Goal: Task Accomplishment & Management: Use online tool/utility

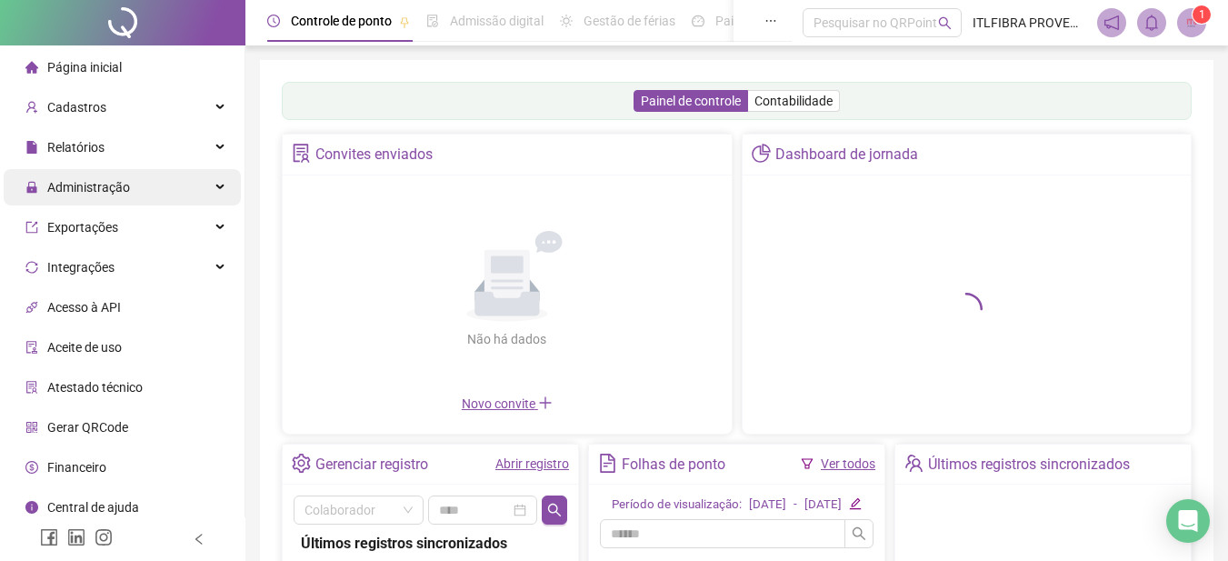
click at [106, 198] on span "Administração" at bounding box center [77, 187] width 105 height 36
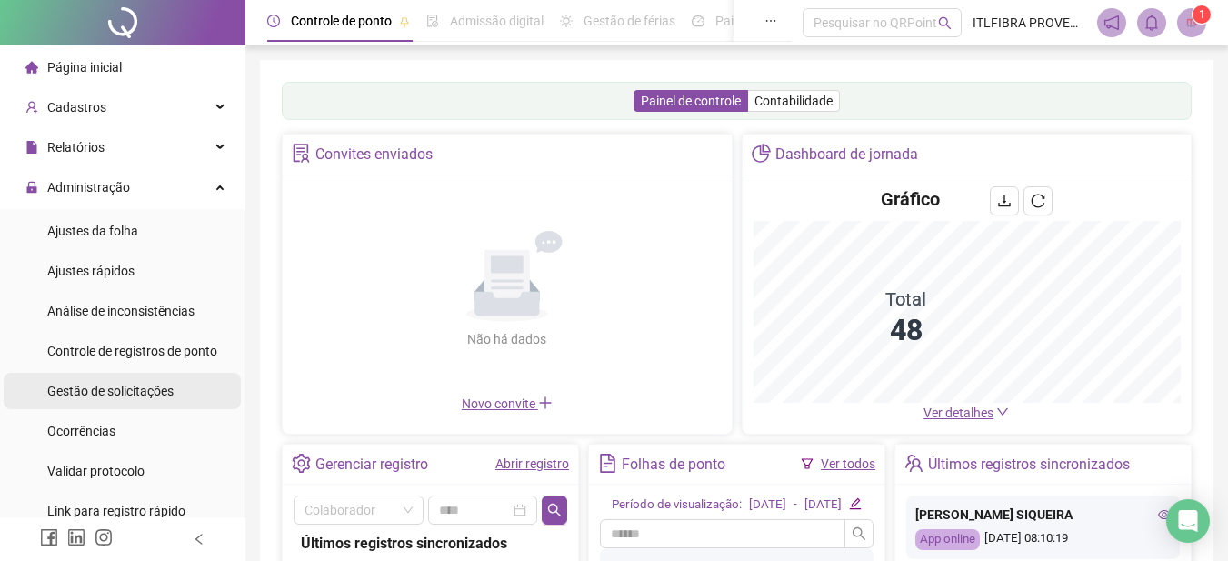
click at [121, 401] on div "Gestão de solicitações" at bounding box center [110, 391] width 126 height 36
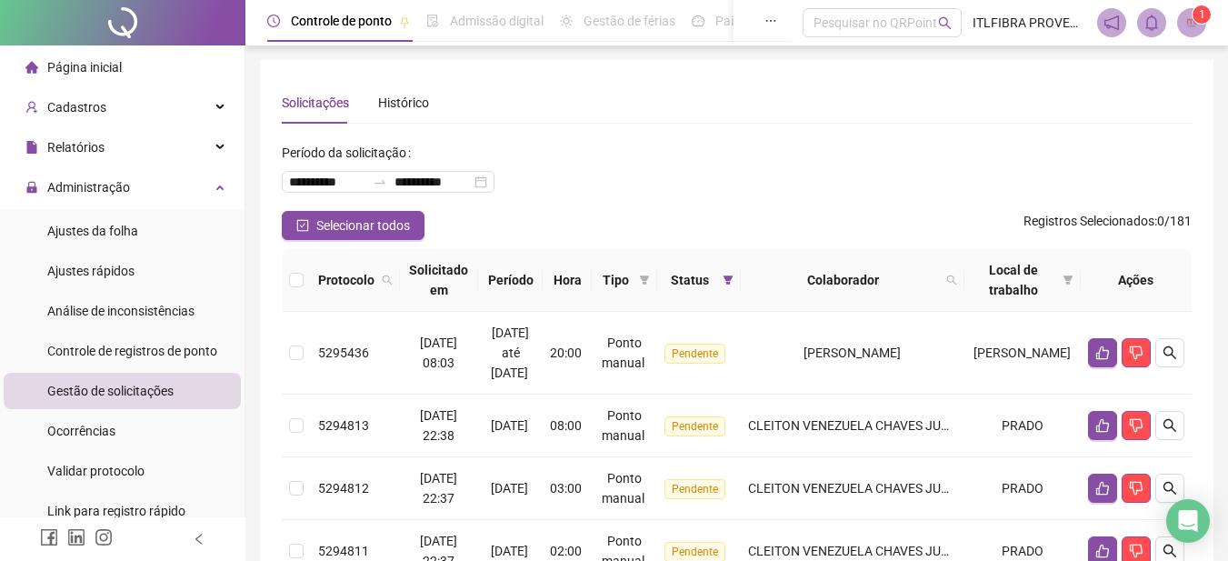
scroll to position [121, 0]
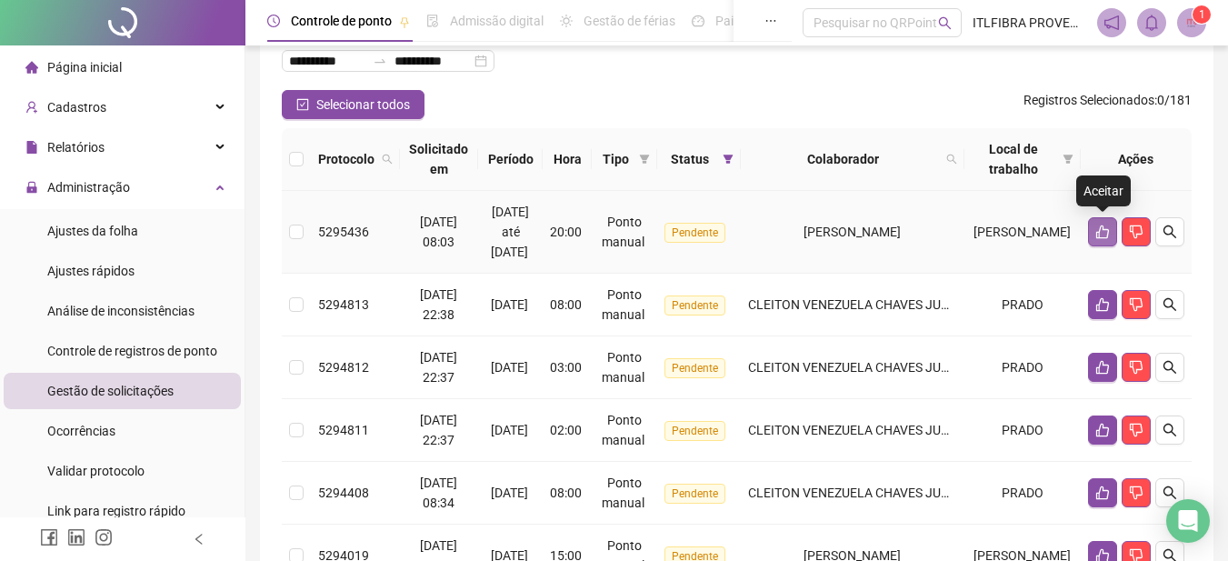
click at [1105, 232] on icon "like" at bounding box center [1102, 231] width 15 height 15
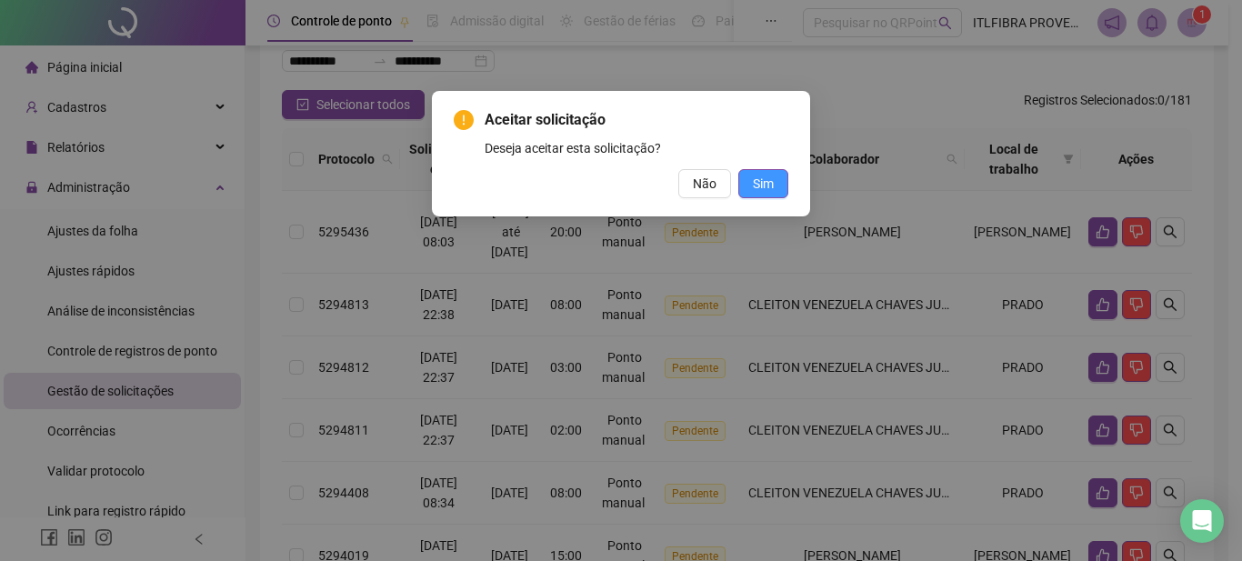
click at [773, 196] on button "Sim" at bounding box center [763, 183] width 50 height 29
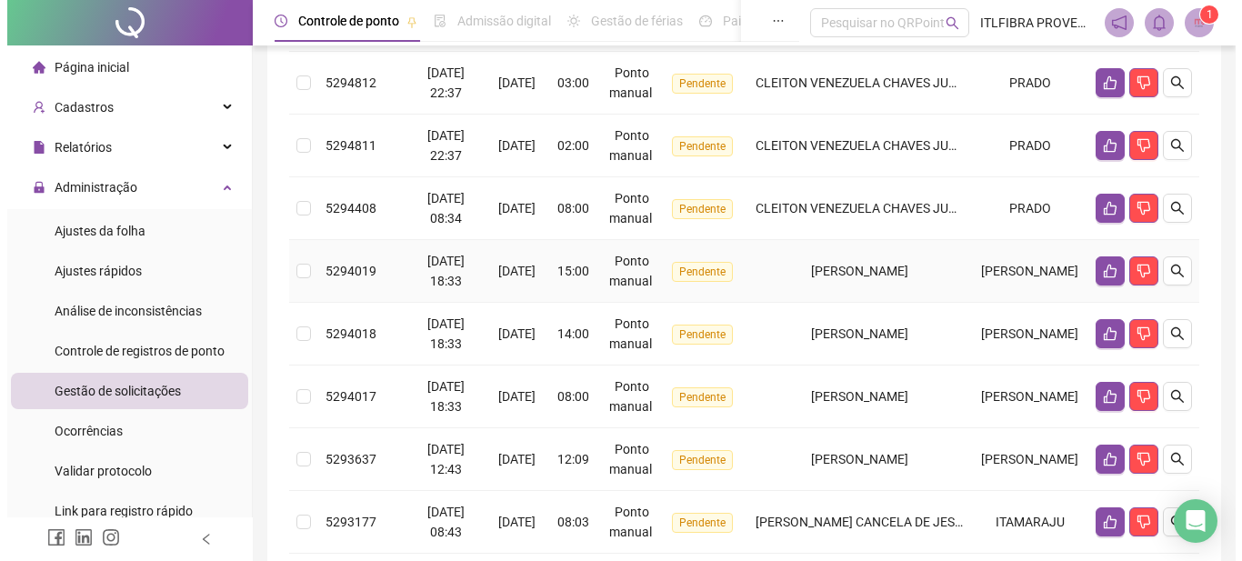
scroll to position [364, 0]
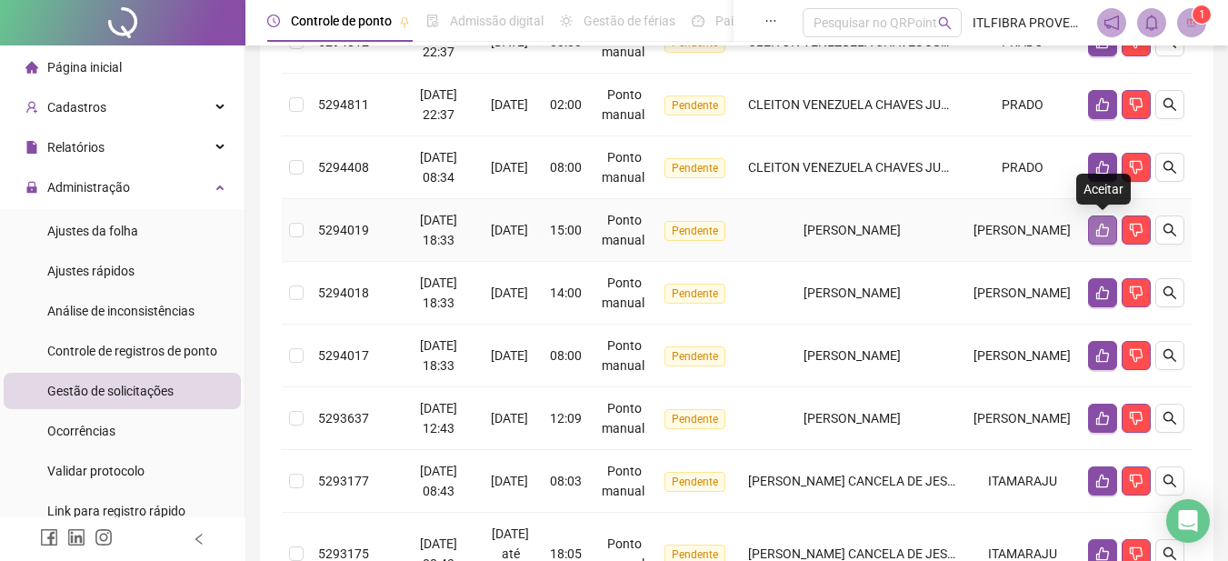
click at [1099, 229] on icon "like" at bounding box center [1102, 231] width 13 height 14
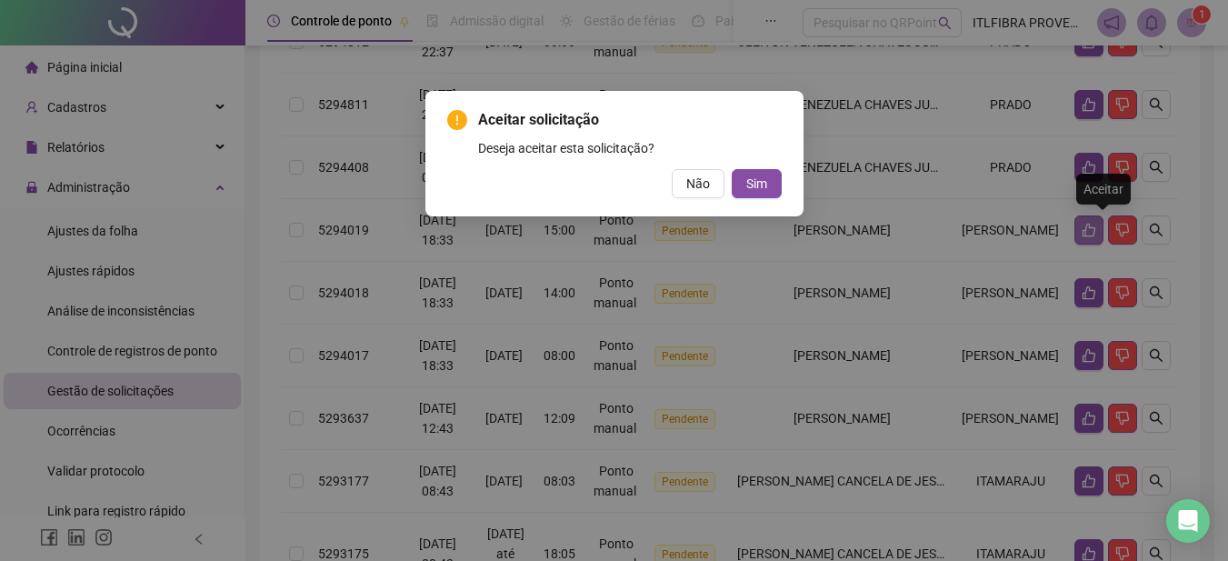
click at [1099, 229] on div "Aceitar solicitação Deseja aceitar esta solicitação? Não Sim" at bounding box center [614, 280] width 1228 height 561
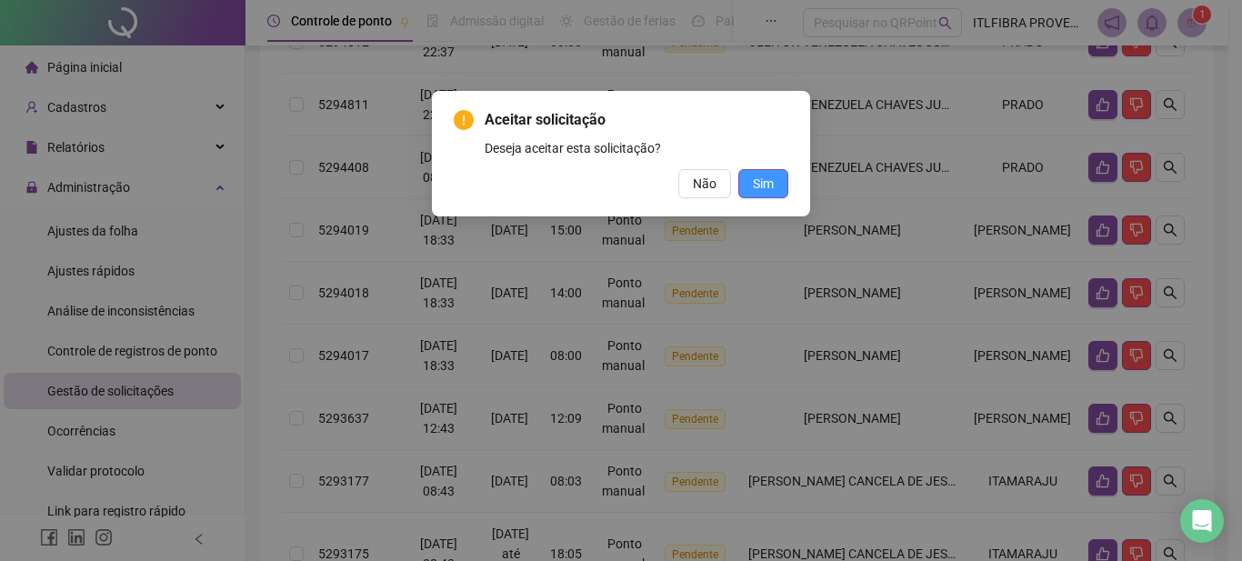
click at [775, 182] on button "Sim" at bounding box center [763, 183] width 50 height 29
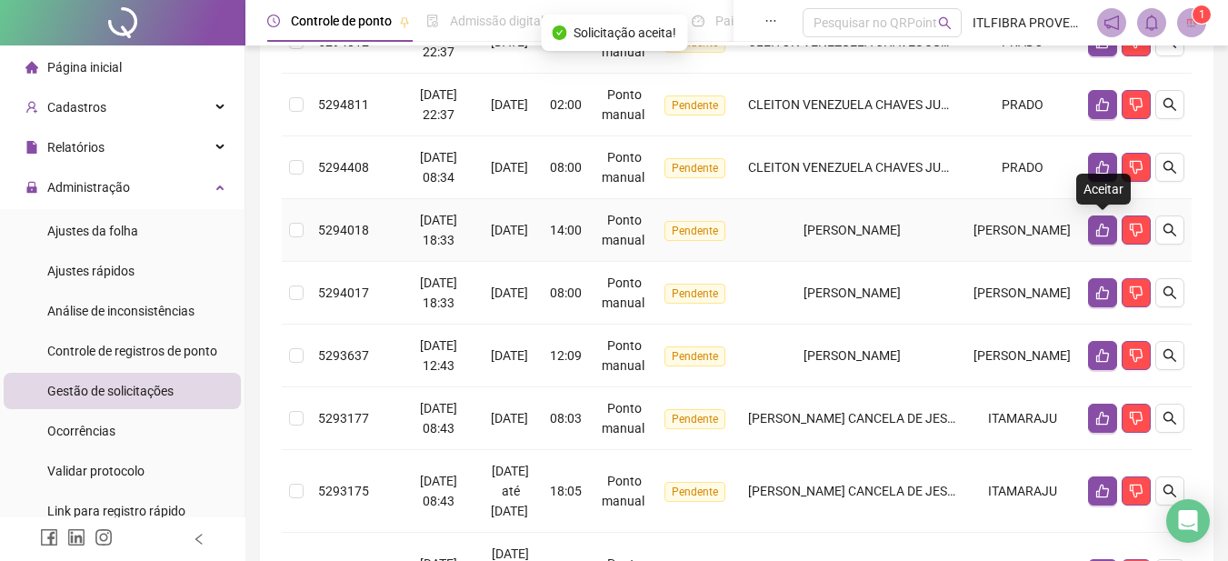
click at [1101, 233] on icon "like" at bounding box center [1102, 230] width 15 height 15
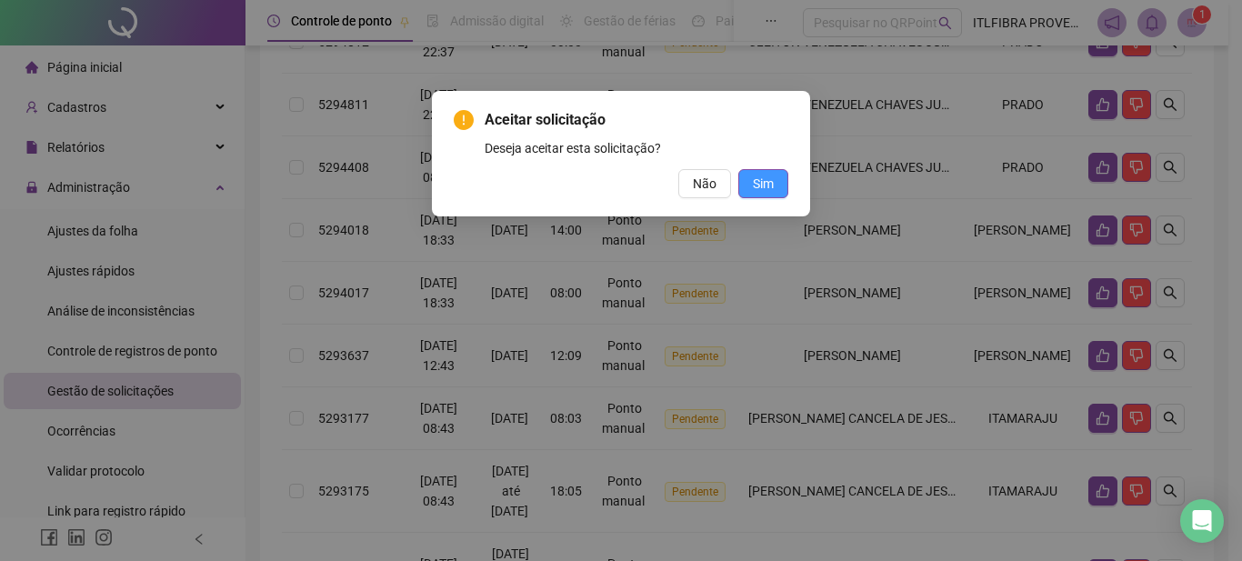
click at [770, 188] on span "Sim" at bounding box center [763, 184] width 21 height 20
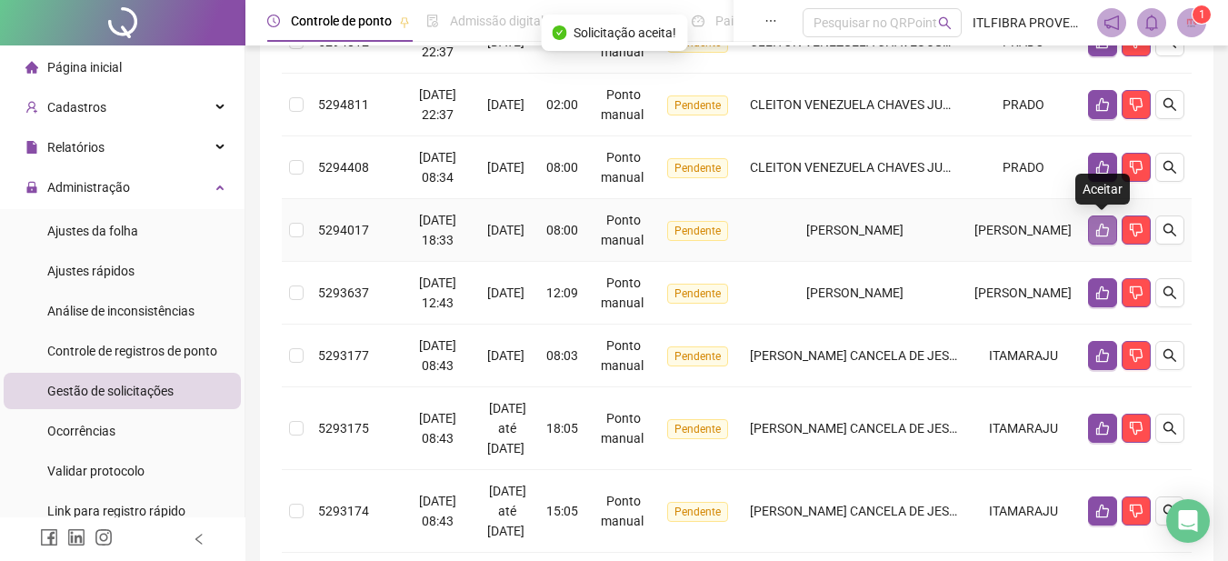
click at [1102, 235] on icon "like" at bounding box center [1102, 230] width 15 height 15
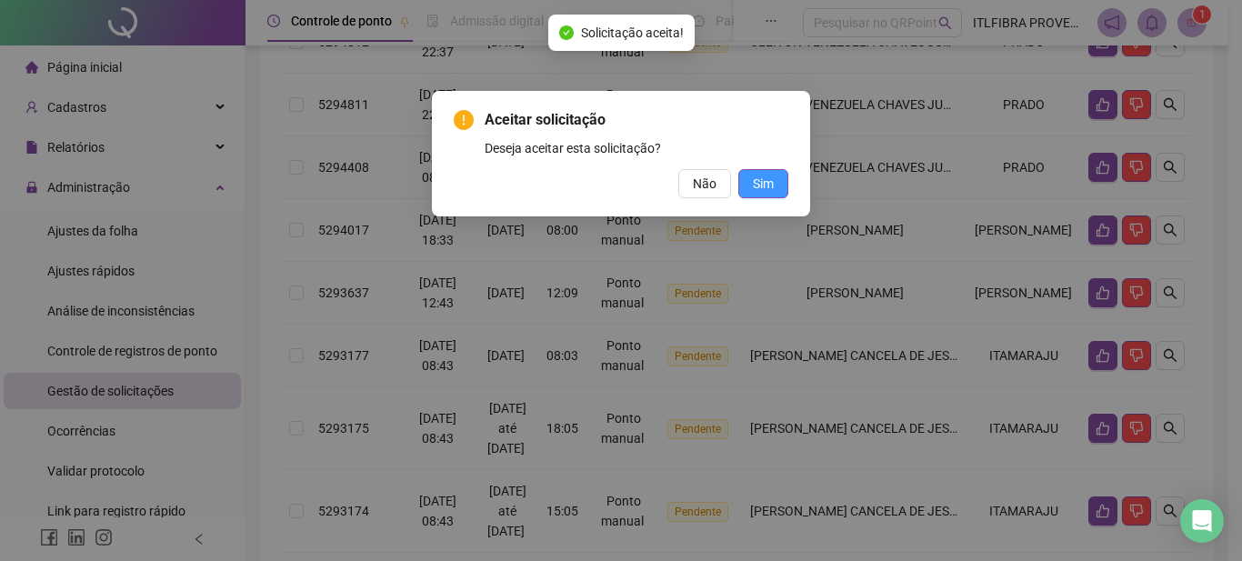
click at [773, 181] on button "Sim" at bounding box center [763, 183] width 50 height 29
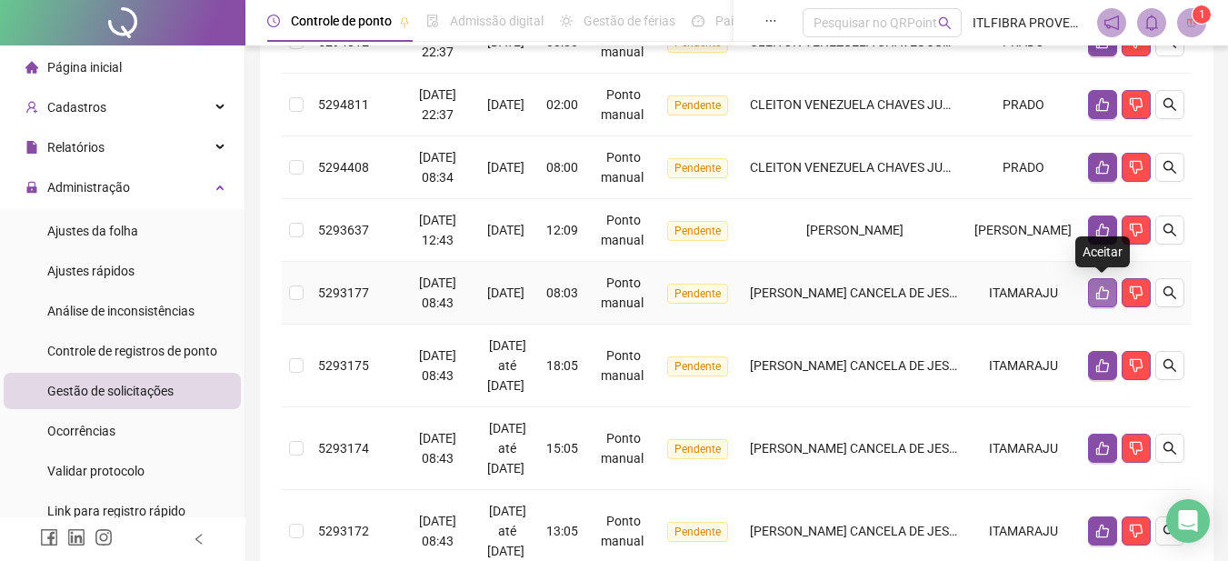
click at [1100, 285] on button "button" at bounding box center [1102, 292] width 29 height 29
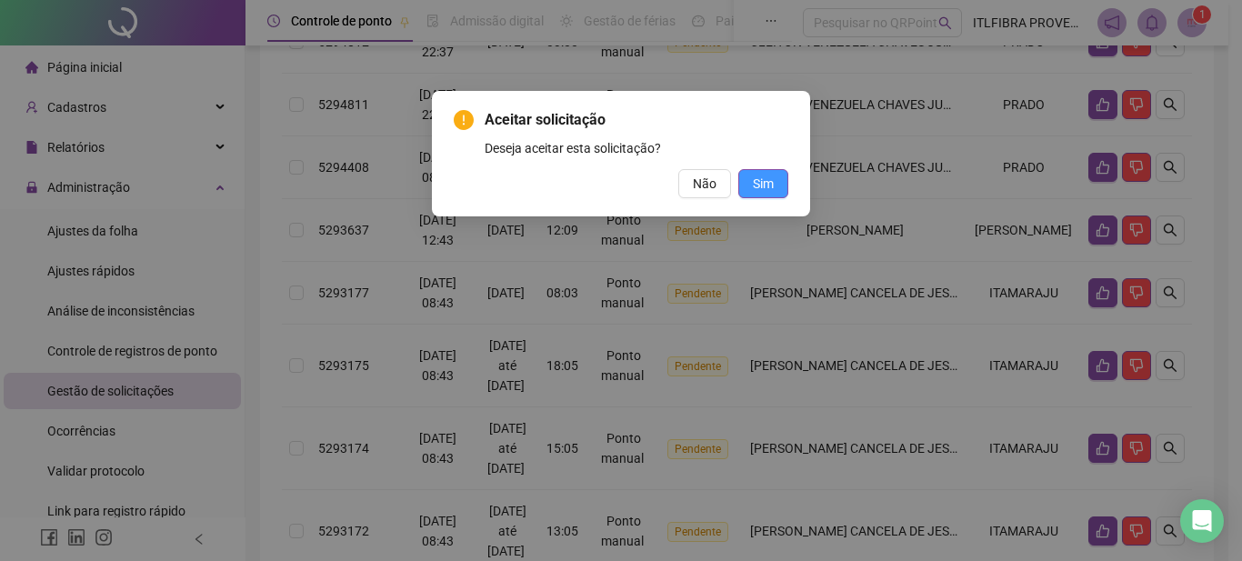
click at [777, 182] on button "Sim" at bounding box center [763, 183] width 50 height 29
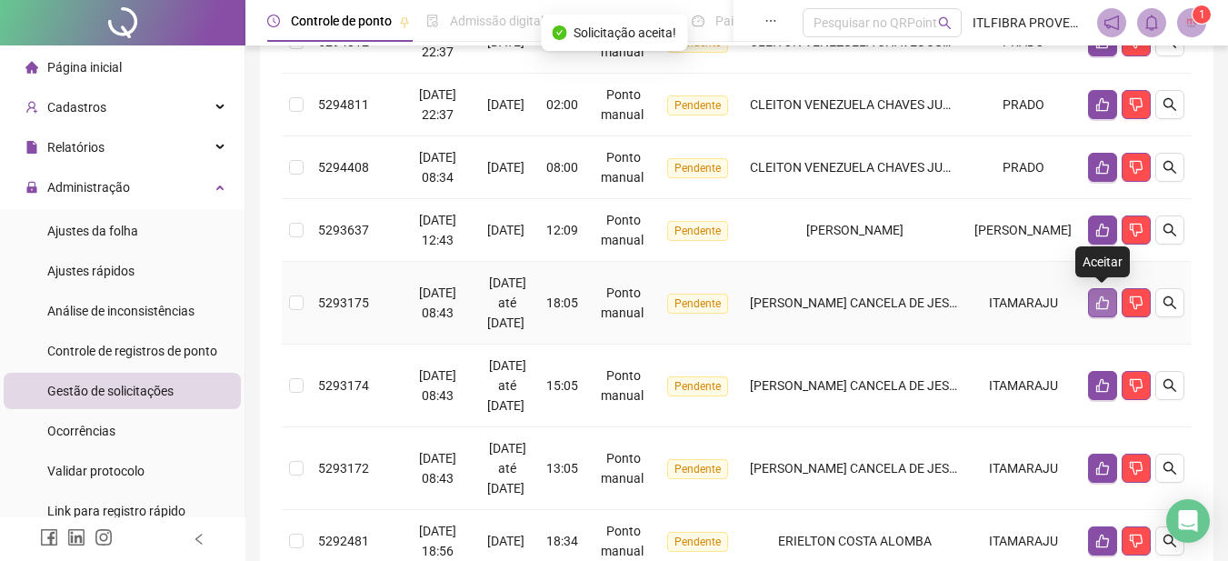
click at [1093, 304] on button "button" at bounding box center [1102, 302] width 29 height 29
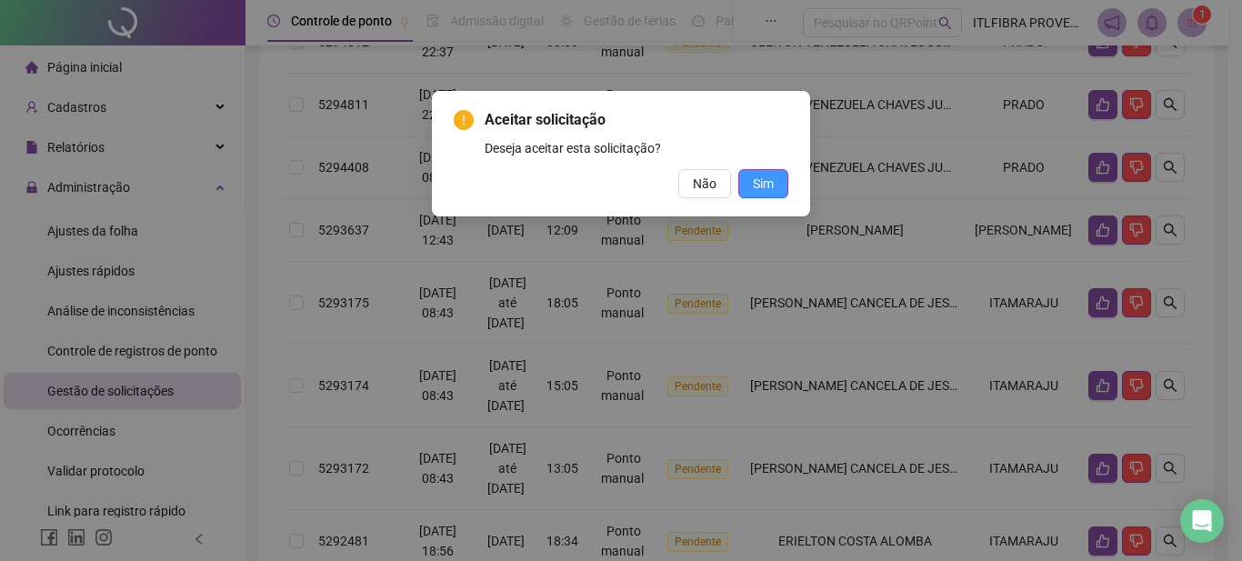
click at [776, 190] on button "Sim" at bounding box center [763, 183] width 50 height 29
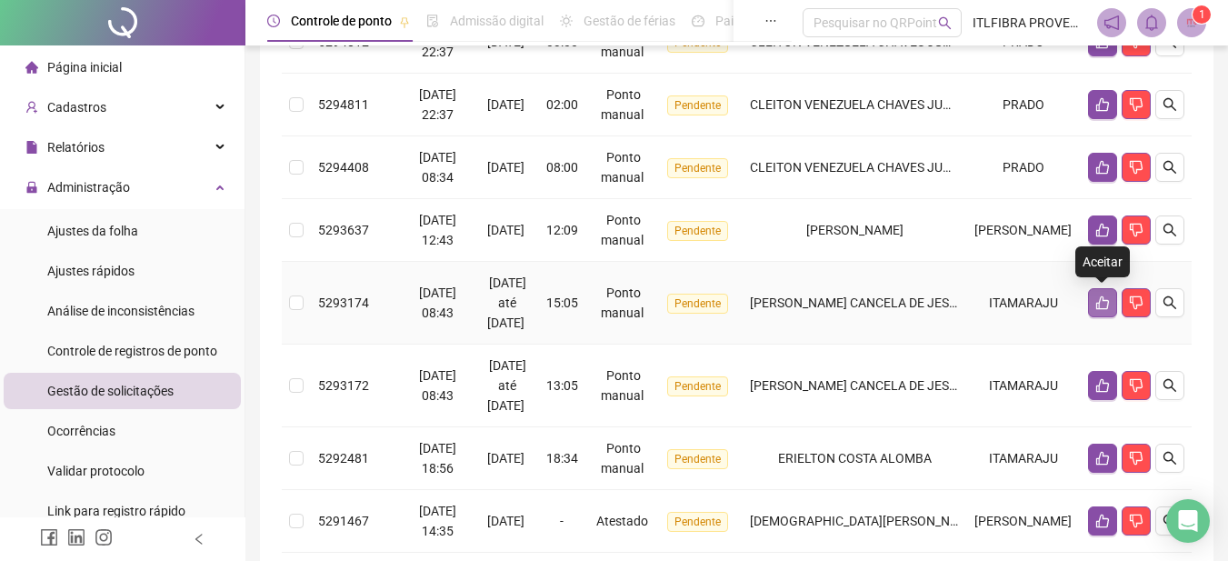
click at [1102, 298] on icon "like" at bounding box center [1102, 302] width 15 height 15
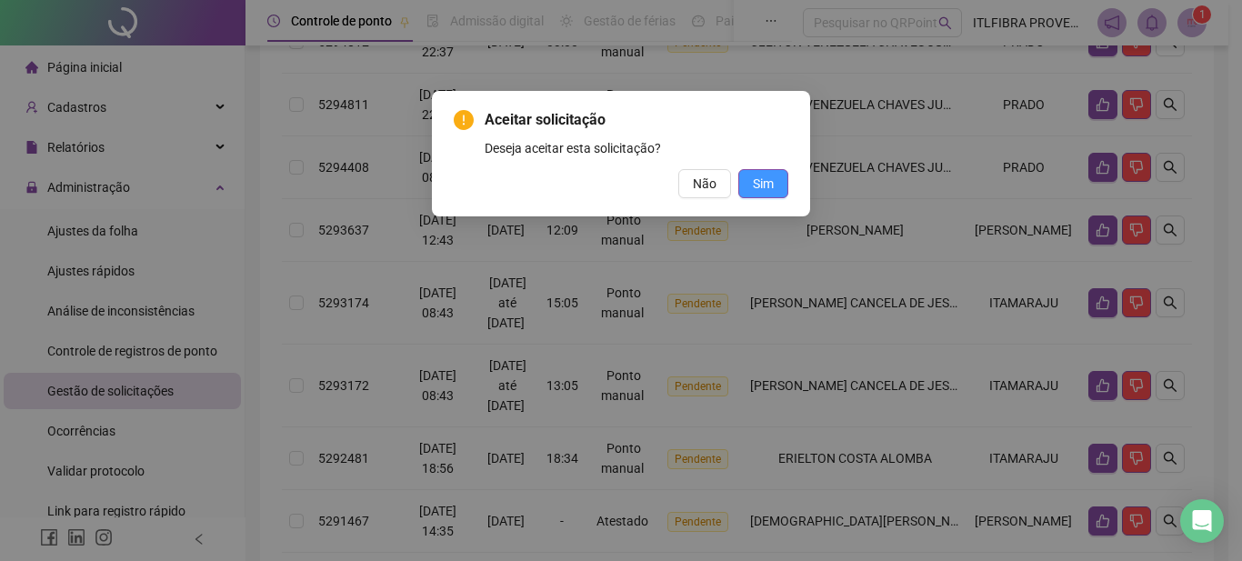
click at [763, 185] on span "Sim" at bounding box center [763, 184] width 21 height 20
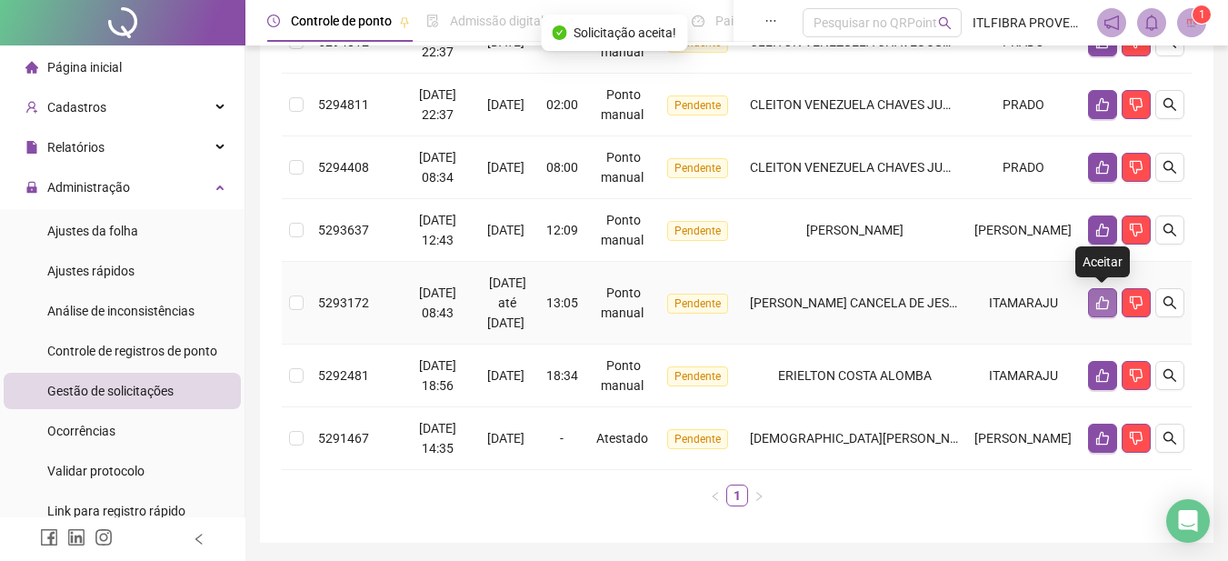
click at [1105, 294] on button "button" at bounding box center [1102, 302] width 29 height 29
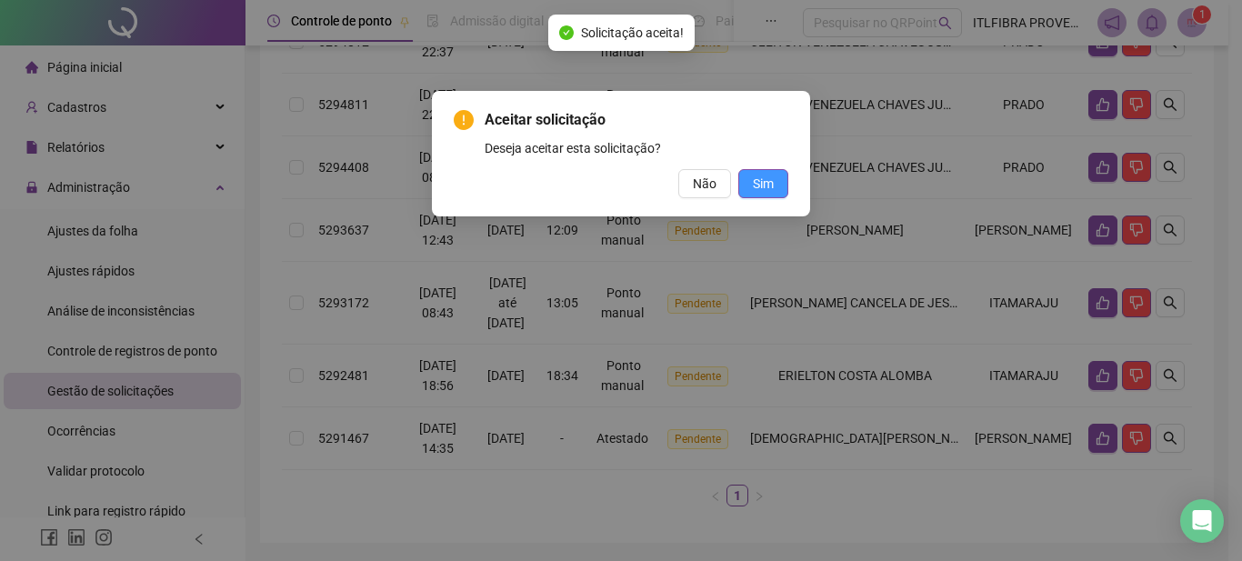
click at [771, 186] on span "Sim" at bounding box center [763, 184] width 21 height 20
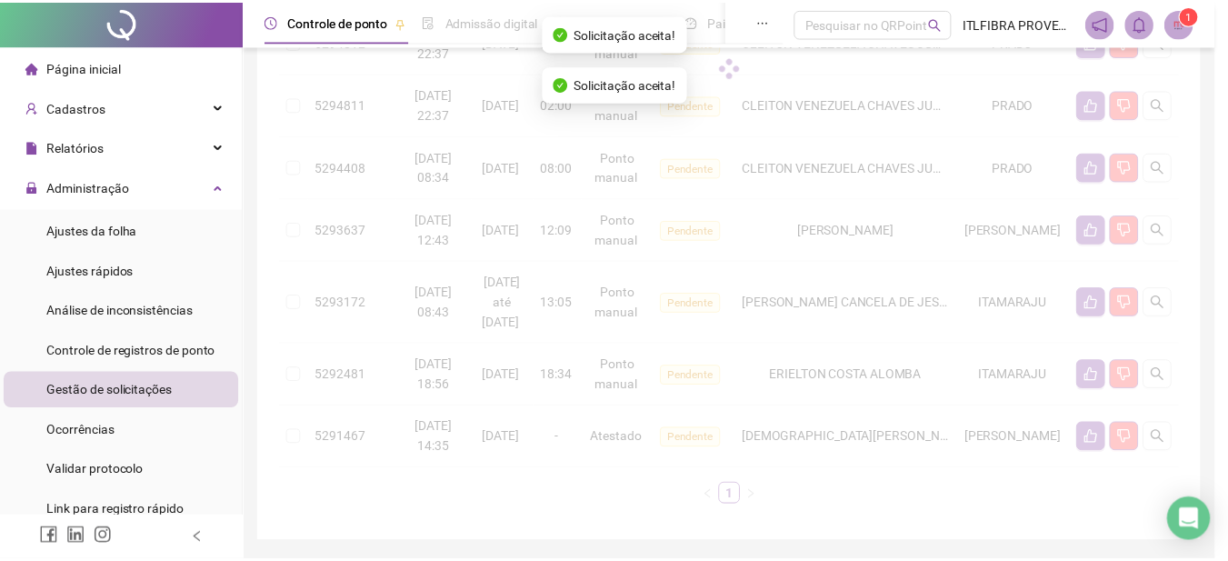
scroll to position [341, 0]
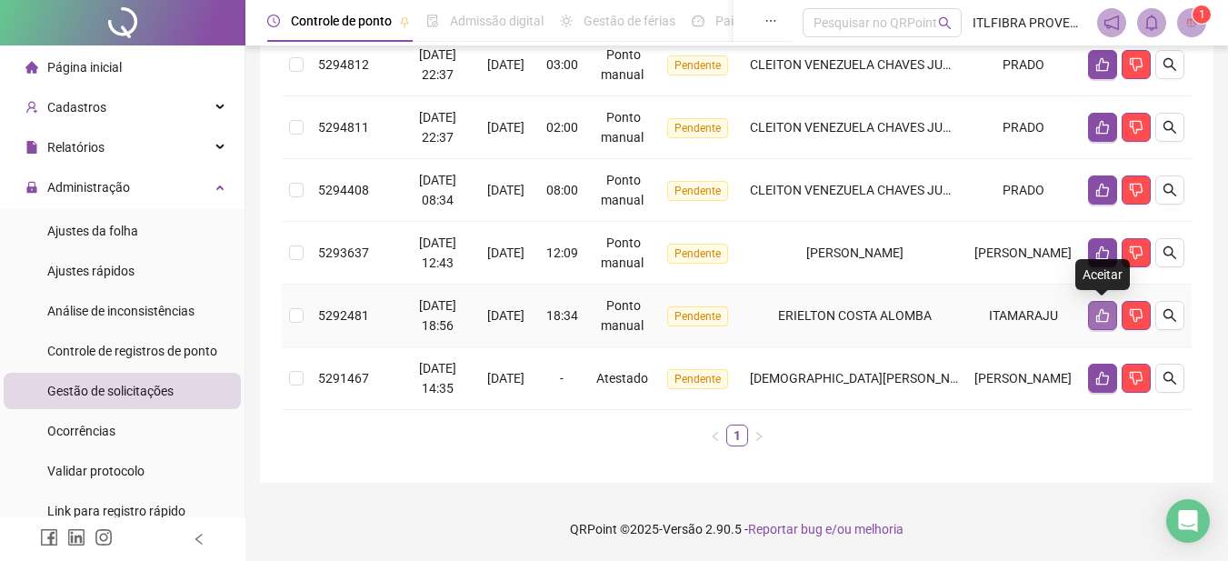
click at [1107, 309] on icon "like" at bounding box center [1102, 315] width 15 height 15
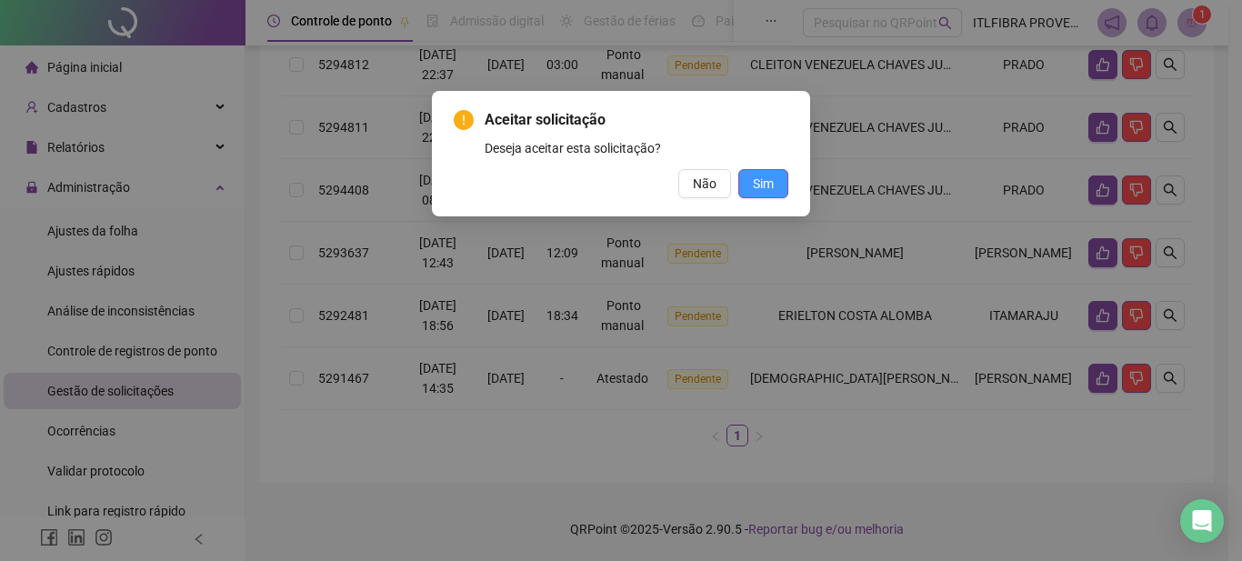
click at [768, 177] on span "Sim" at bounding box center [763, 184] width 21 height 20
click at [764, 174] on span "Sim" at bounding box center [763, 184] width 21 height 20
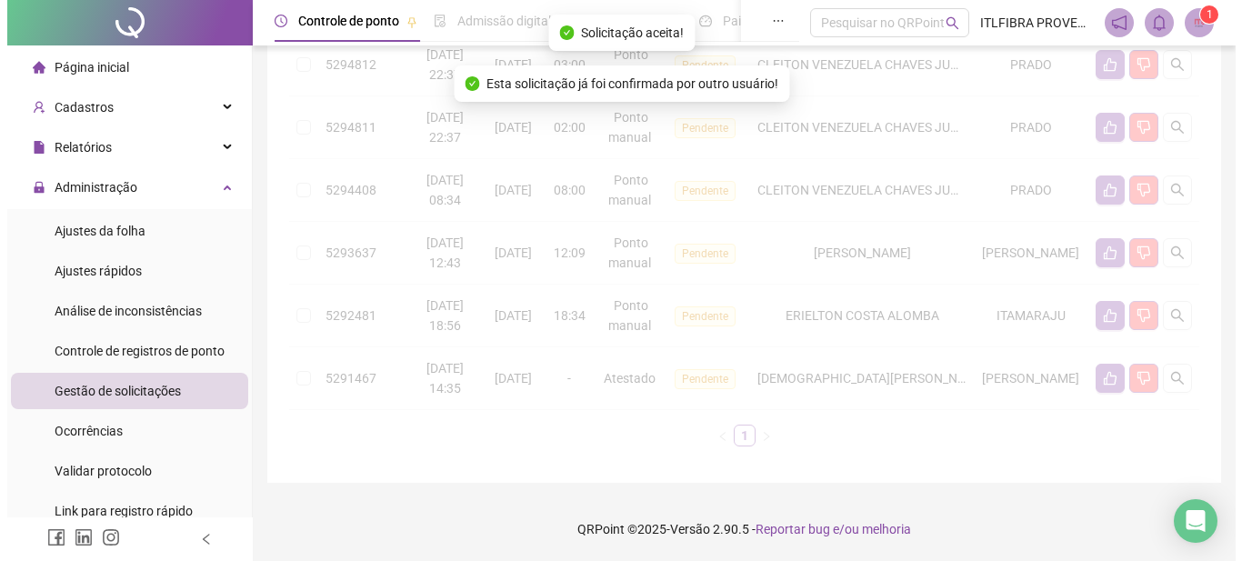
scroll to position [278, 0]
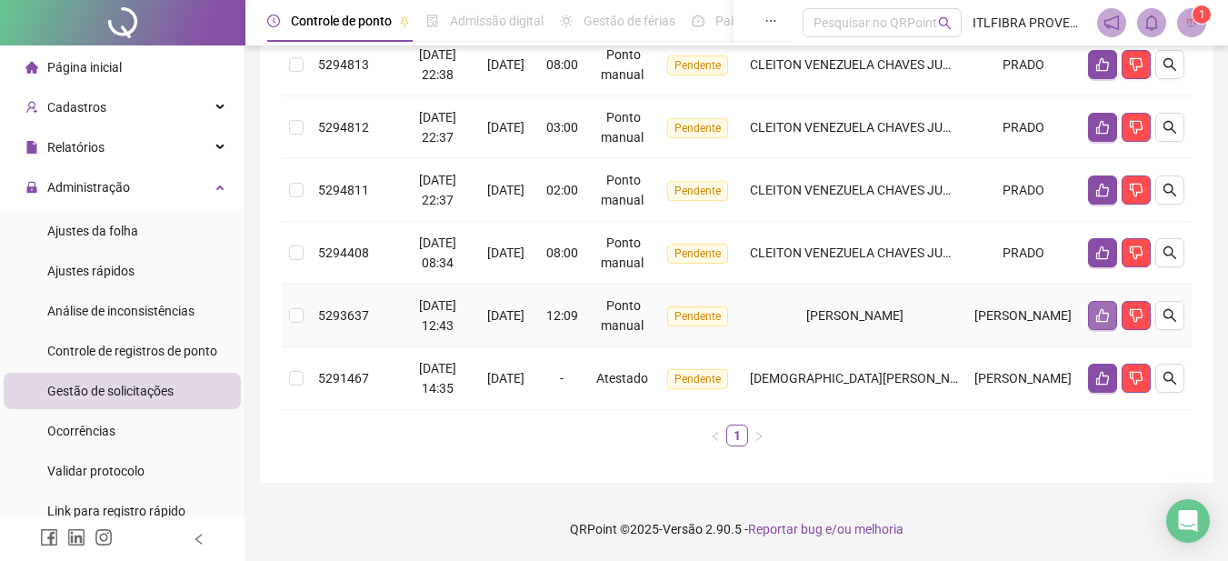
click at [1099, 318] on icon "like" at bounding box center [1102, 316] width 13 height 14
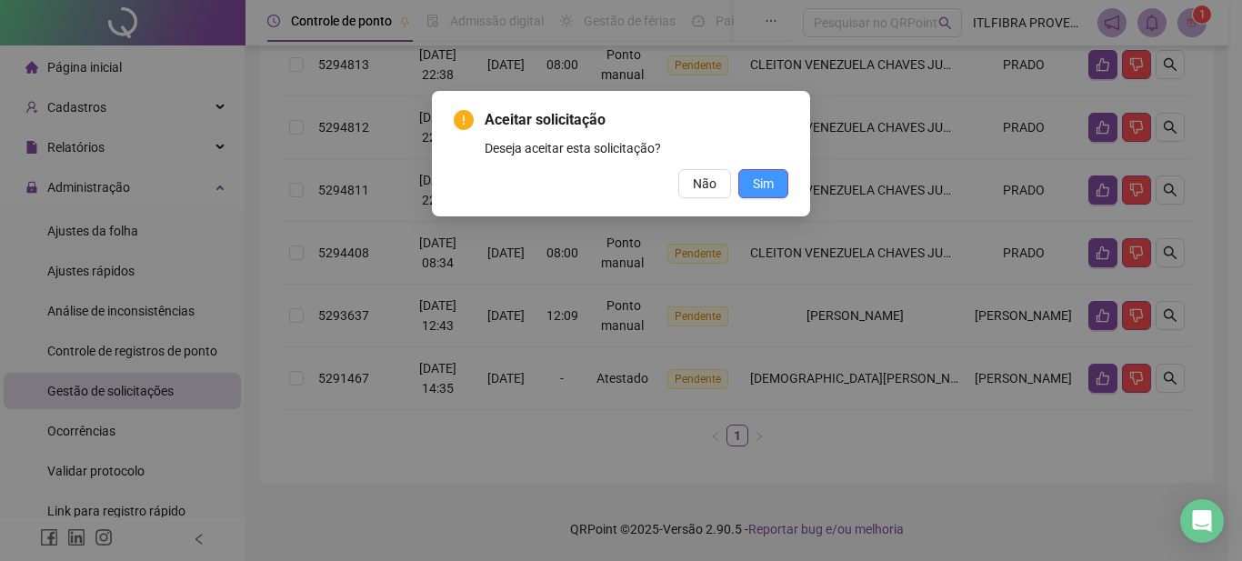
click at [775, 191] on button "Sim" at bounding box center [763, 183] width 50 height 29
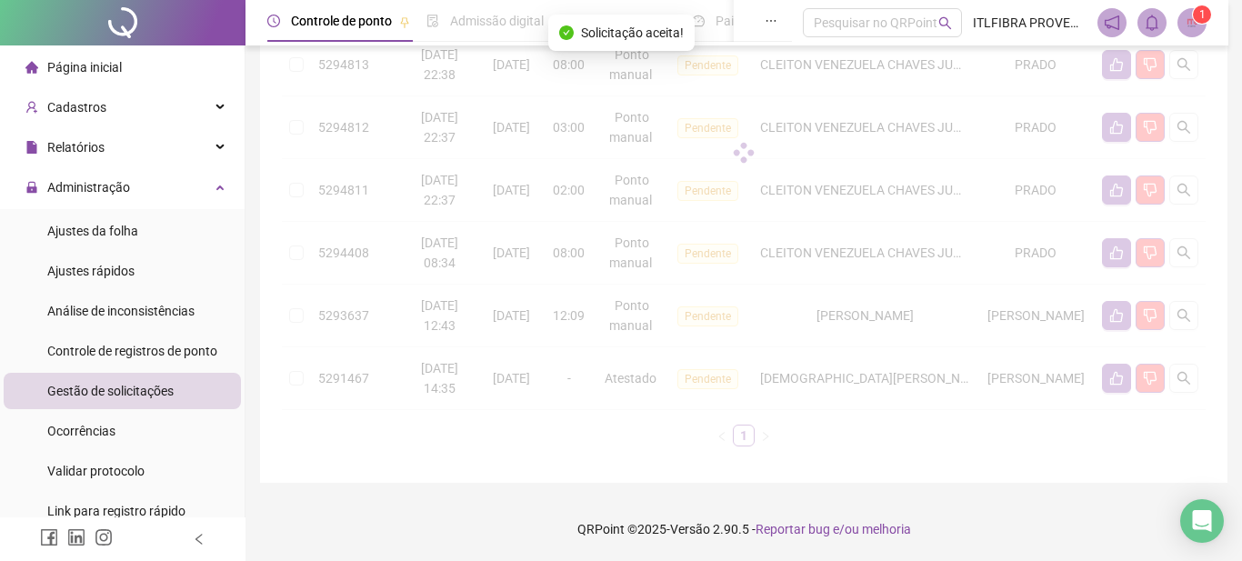
scroll to position [215, 0]
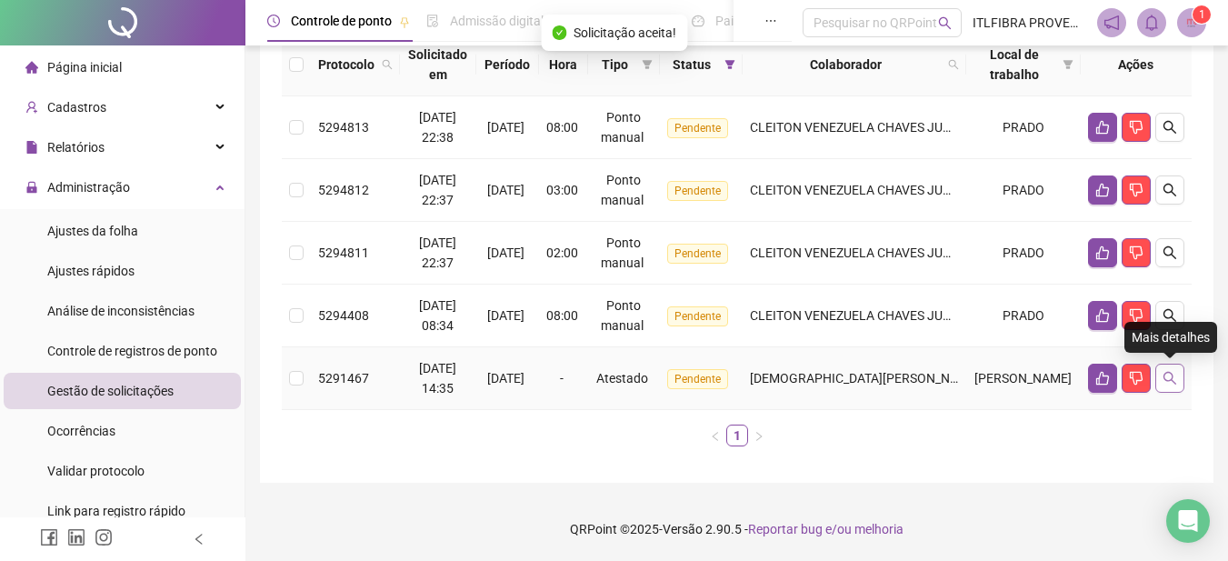
click at [1168, 377] on icon "search" at bounding box center [1169, 378] width 15 height 15
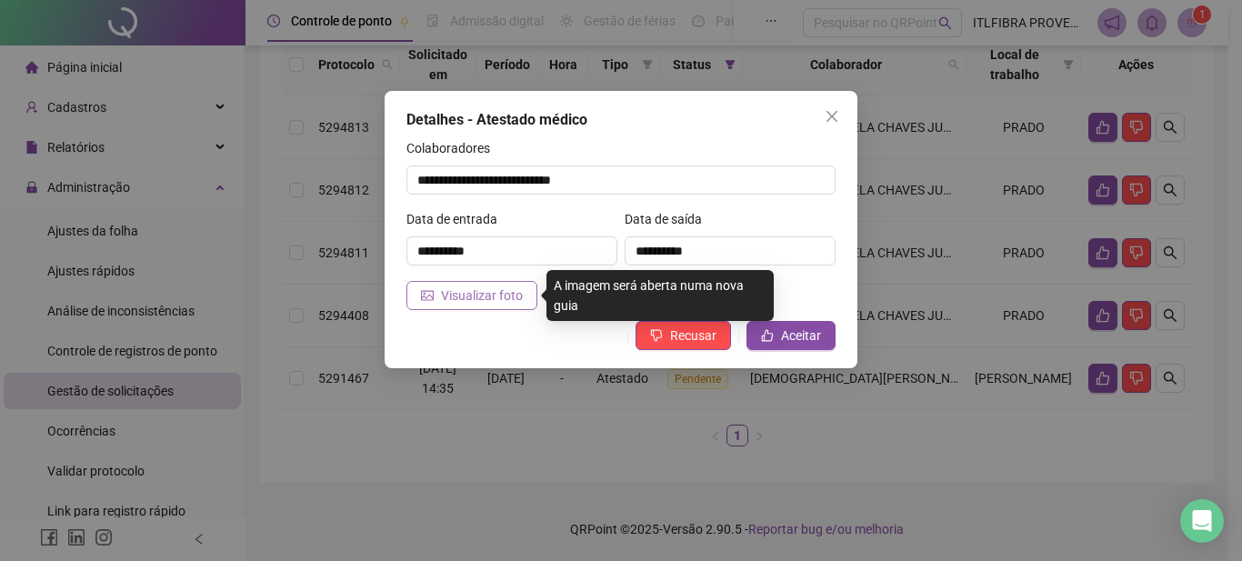
click at [488, 287] on span "Visualizar foto" at bounding box center [482, 295] width 82 height 20
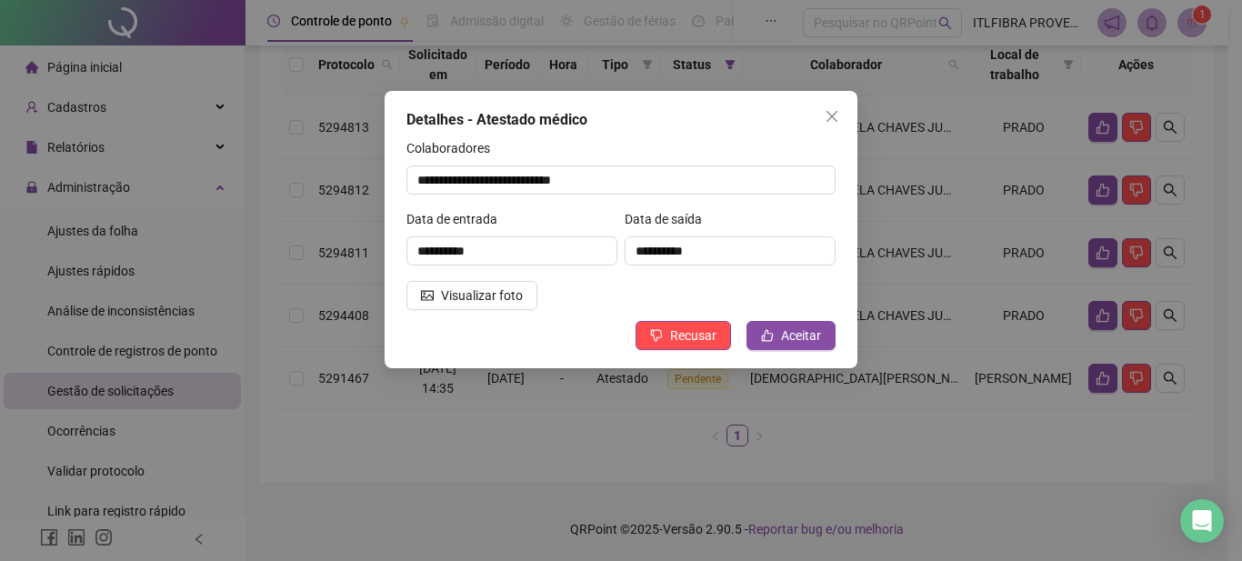
click at [747, 105] on div "**********" at bounding box center [620, 229] width 473 height 277
click at [829, 119] on icon "close" at bounding box center [831, 116] width 11 height 11
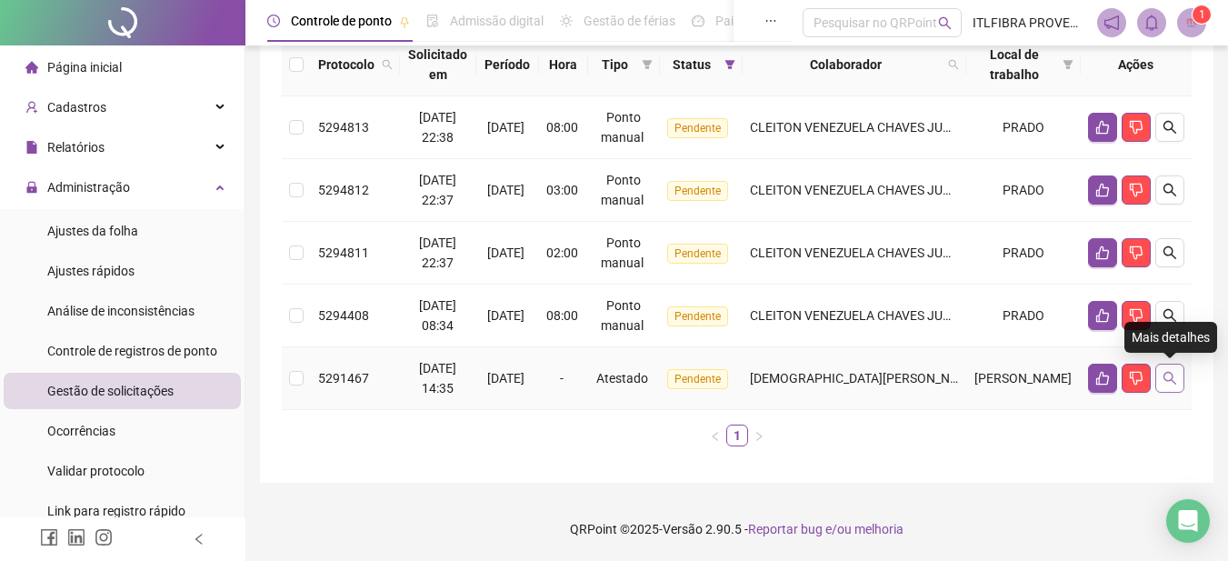
click at [1172, 374] on icon "search" at bounding box center [1169, 378] width 13 height 13
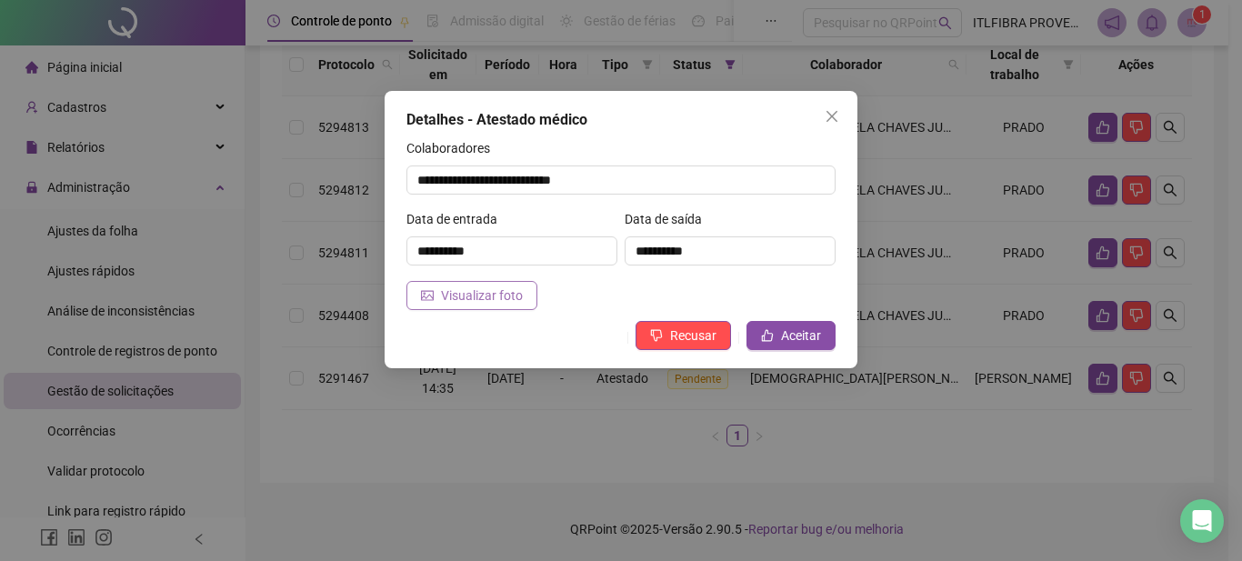
click at [450, 283] on button "Visualizar foto" at bounding box center [471, 295] width 131 height 29
click at [479, 292] on span "Visualizar foto" at bounding box center [482, 295] width 82 height 20
click at [797, 341] on span "Aceitar" at bounding box center [801, 335] width 40 height 20
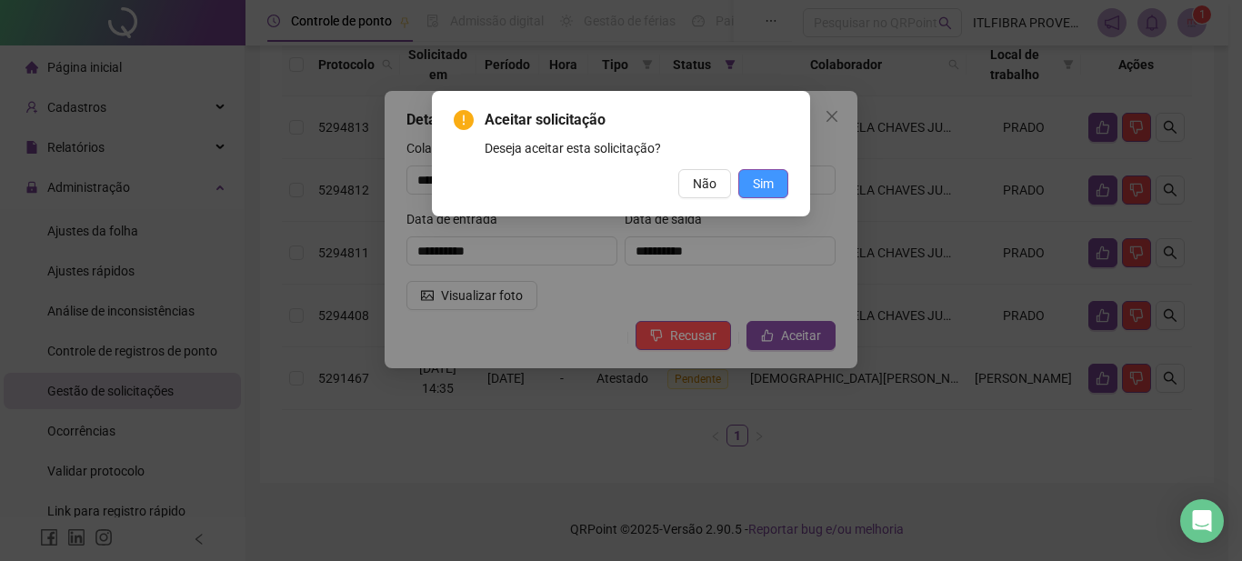
click at [763, 187] on span "Sim" at bounding box center [763, 184] width 21 height 20
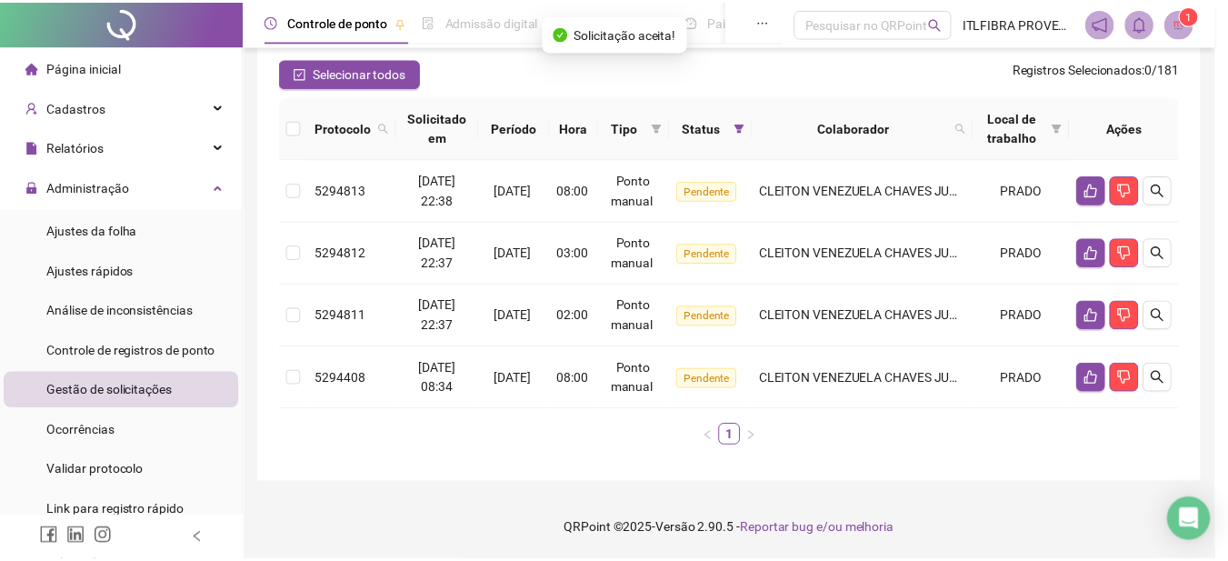
scroll to position [153, 0]
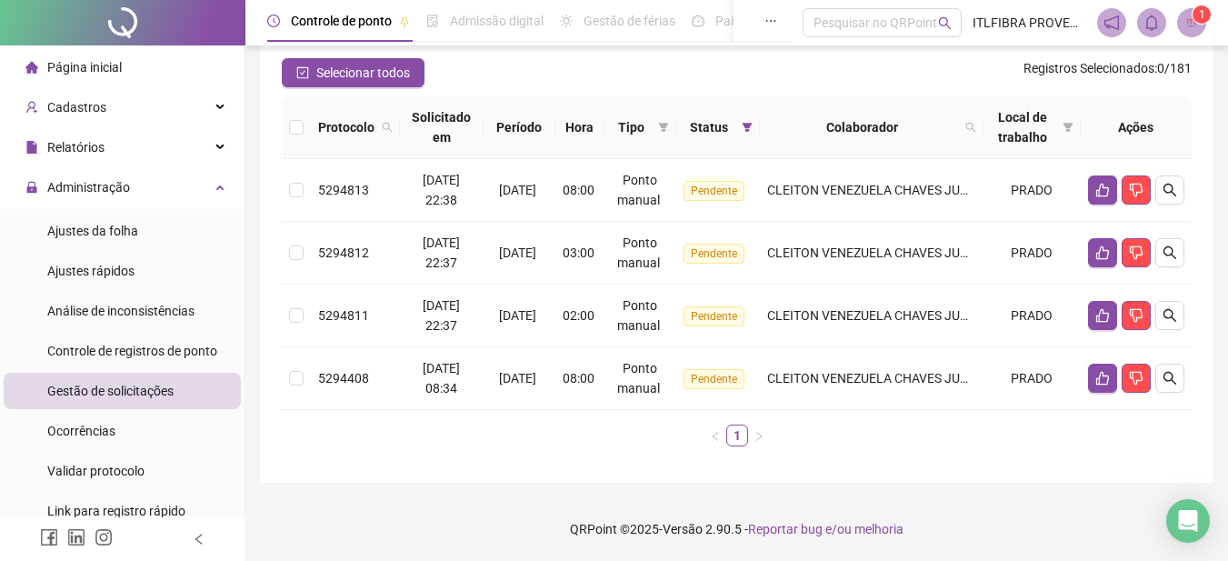
click at [92, 69] on span "Página inicial" at bounding box center [84, 67] width 75 height 15
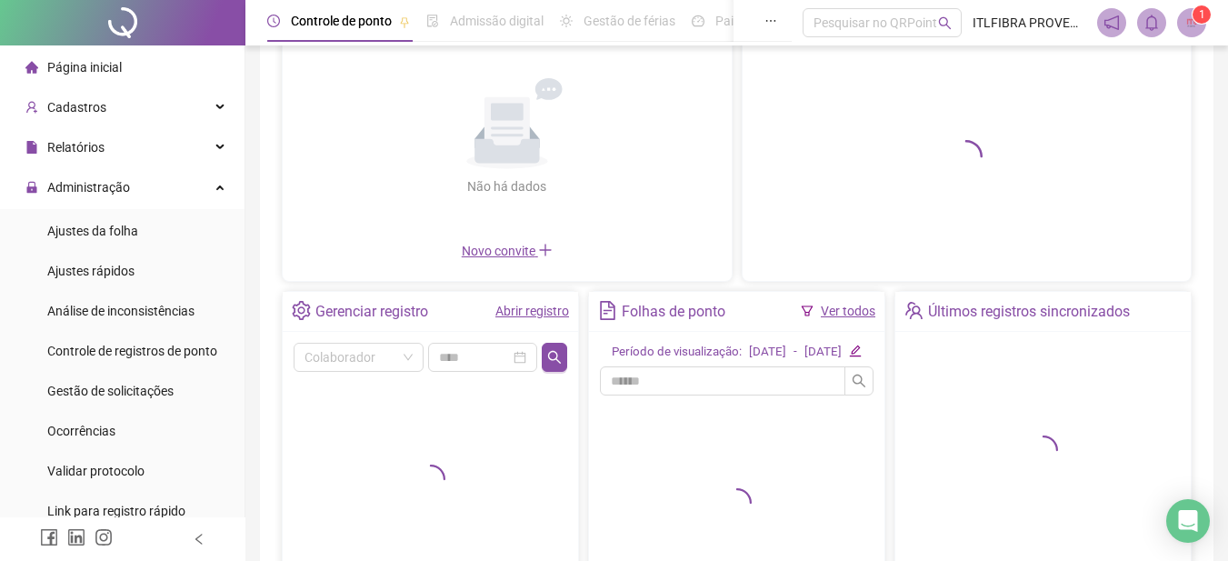
click at [549, 307] on link "Abrir registro" at bounding box center [532, 311] width 74 height 15
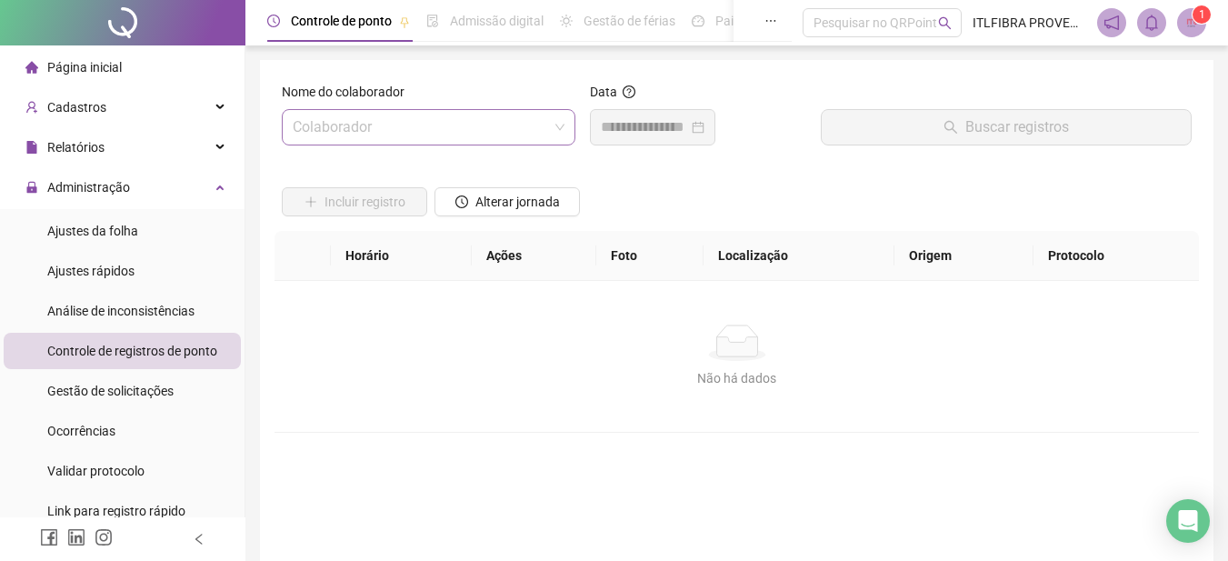
click at [401, 138] on input "search" at bounding box center [420, 127] width 255 height 35
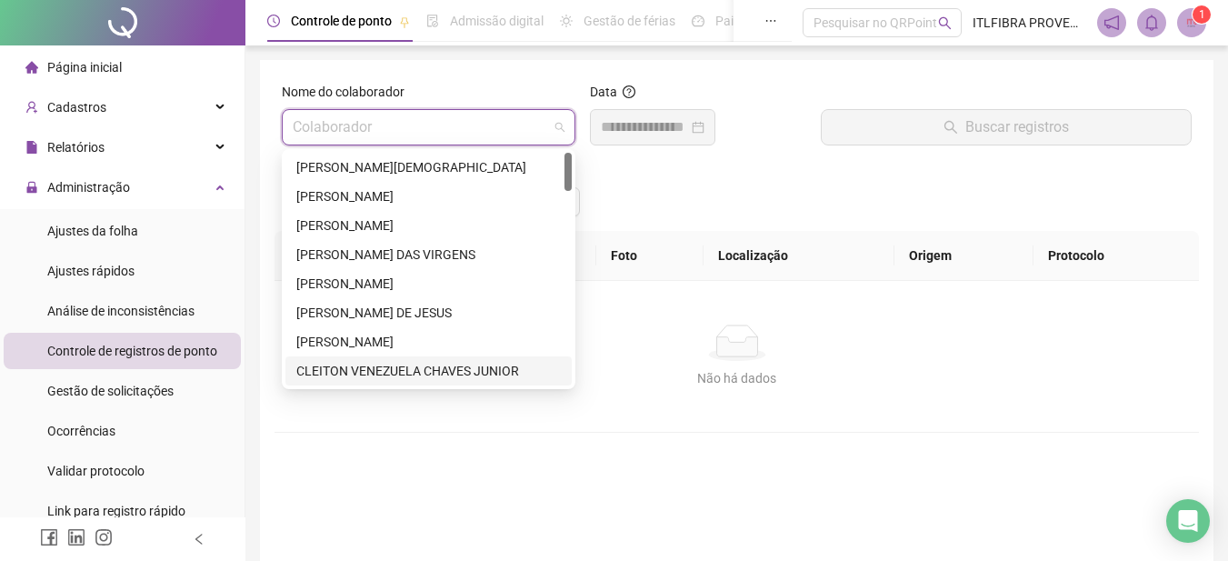
click at [351, 375] on div "CLEITON VENEZUELA CHAVES JUNIOR" at bounding box center [428, 371] width 264 height 20
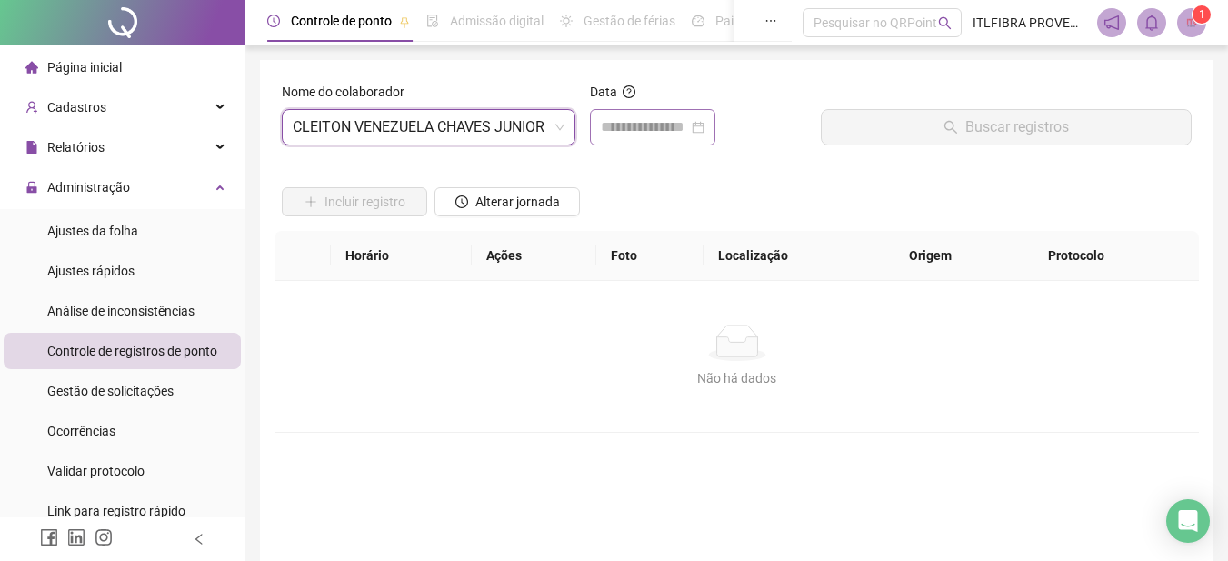
click at [640, 115] on div at bounding box center [652, 127] width 125 height 36
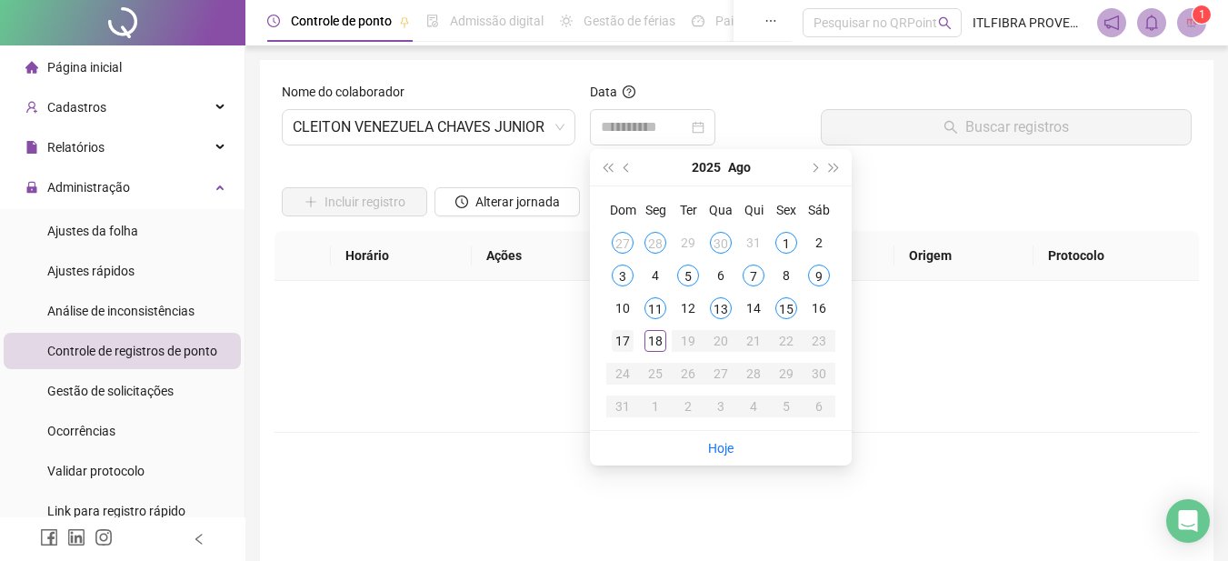
click at [617, 341] on div "17" at bounding box center [623, 341] width 22 height 22
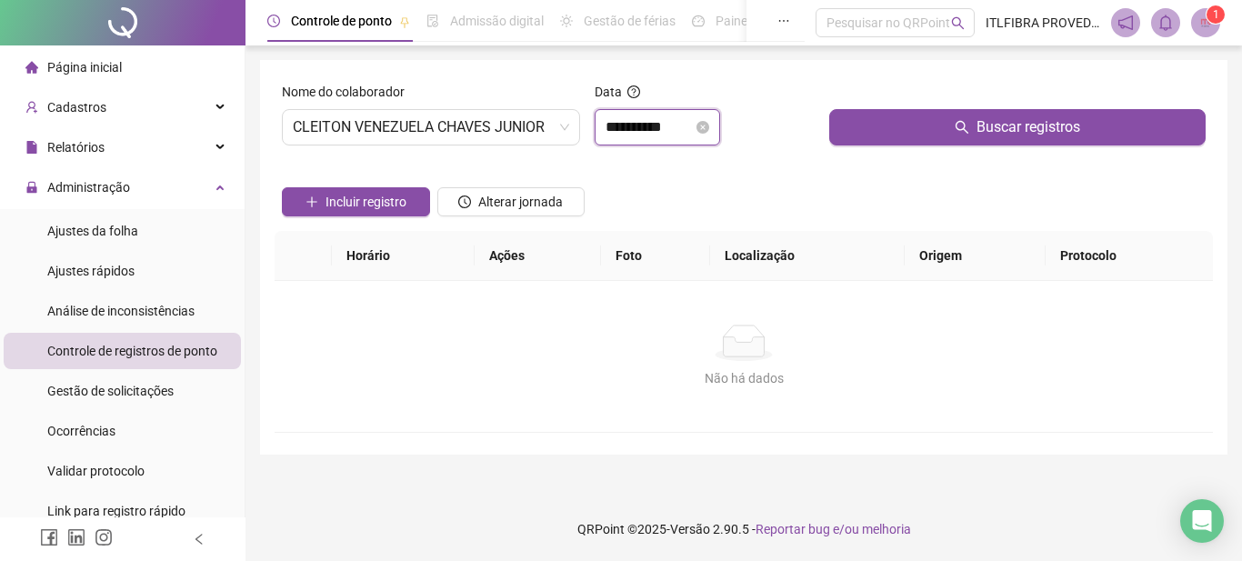
click at [637, 118] on input "**********" at bounding box center [648, 127] width 87 height 22
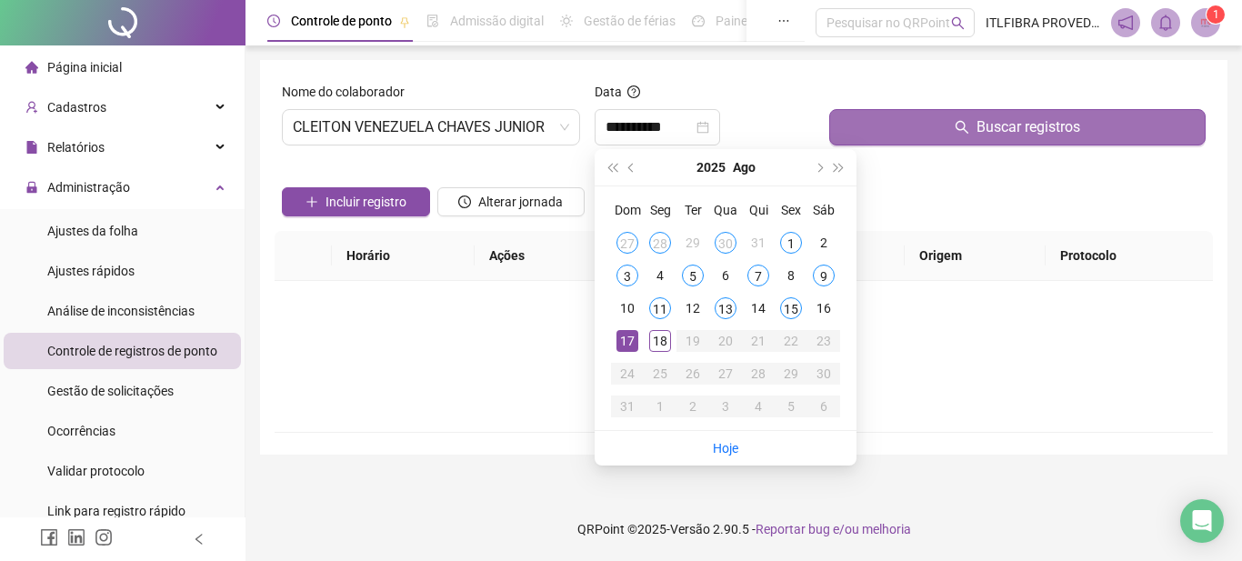
click at [931, 125] on button "Buscar registros" at bounding box center [1017, 127] width 376 height 36
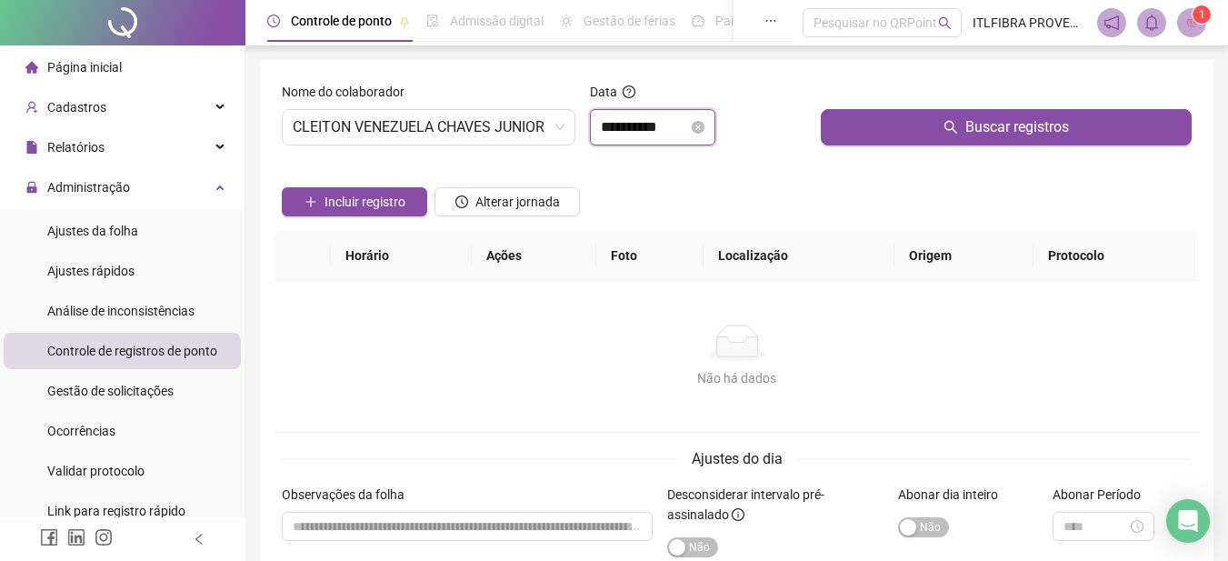
click at [611, 126] on input "**********" at bounding box center [644, 127] width 87 height 22
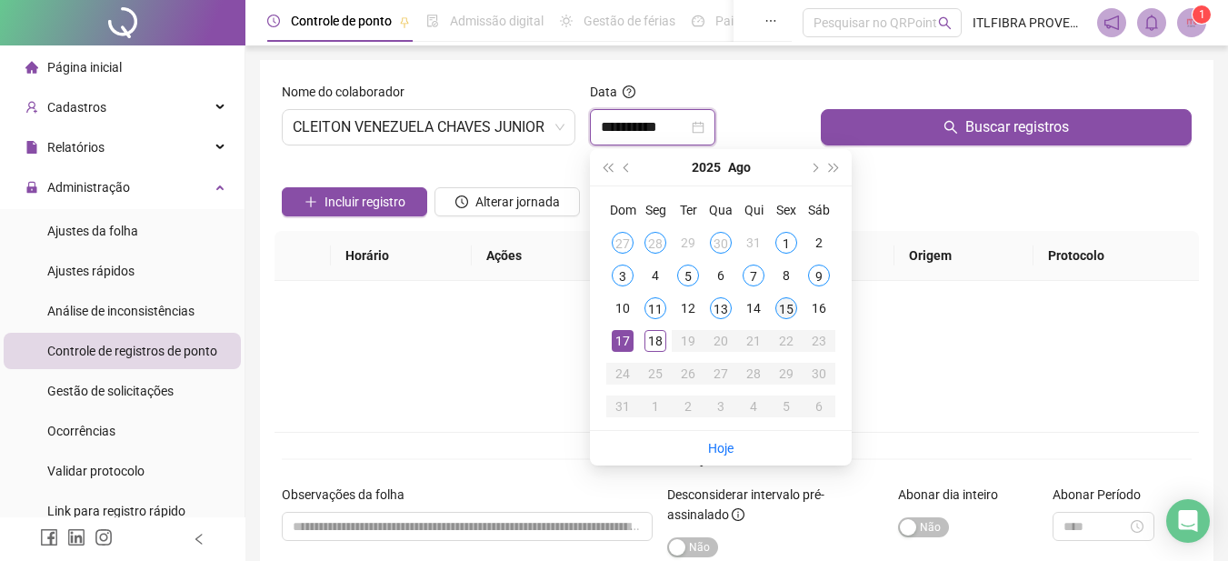
type input "**********"
click at [792, 306] on div "15" at bounding box center [786, 308] width 22 height 22
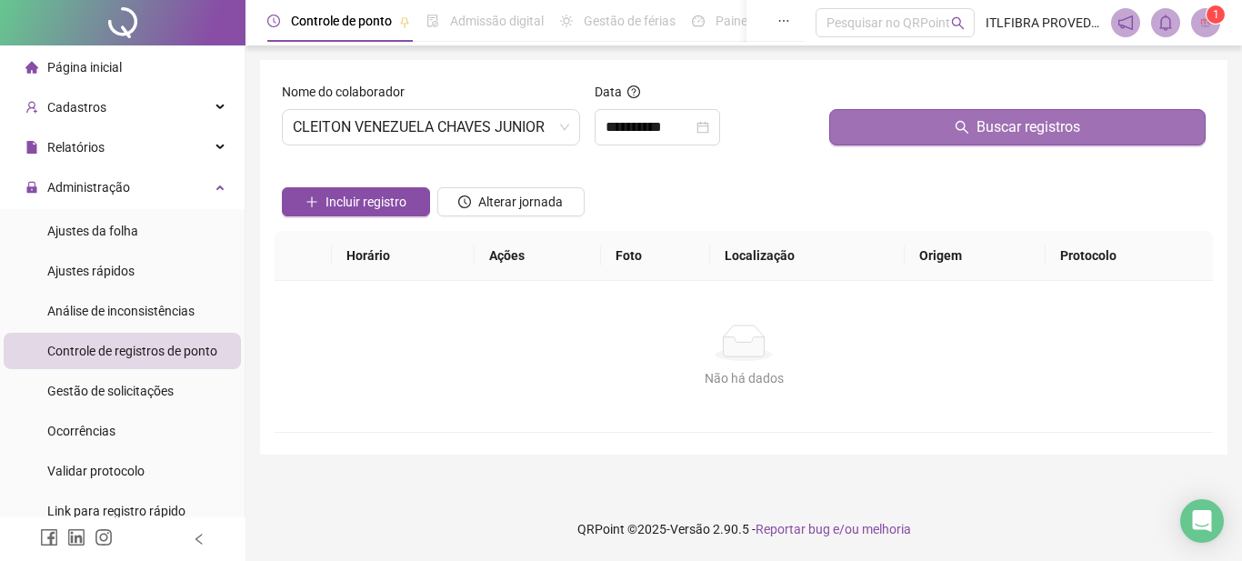
click at [934, 137] on button "Buscar registros" at bounding box center [1017, 127] width 376 height 36
